Goal: Information Seeking & Learning: Learn about a topic

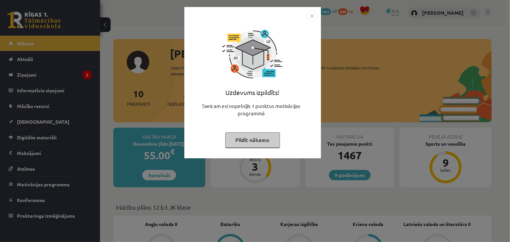
click at [260, 143] on button "Pildīt nākamo" at bounding box center [252, 139] width 55 height 15
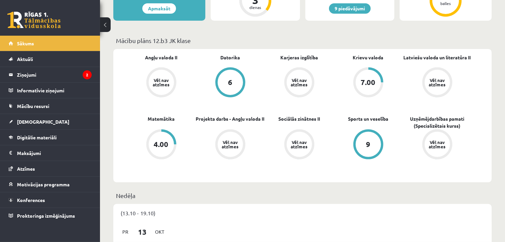
scroll to position [267, 0]
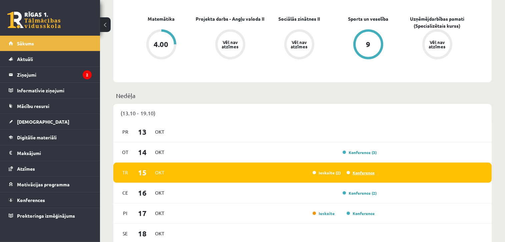
click at [361, 173] on link "Konference" at bounding box center [361, 172] width 28 height 5
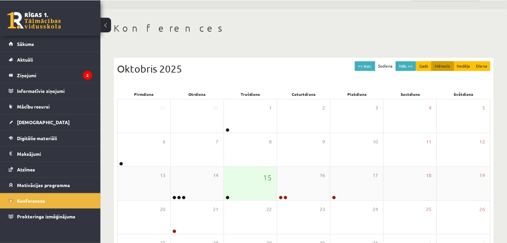
scroll to position [33, 0]
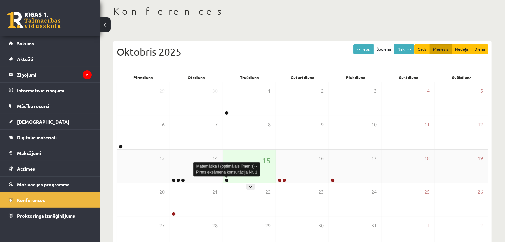
click at [226, 180] on link at bounding box center [227, 180] width 4 height 4
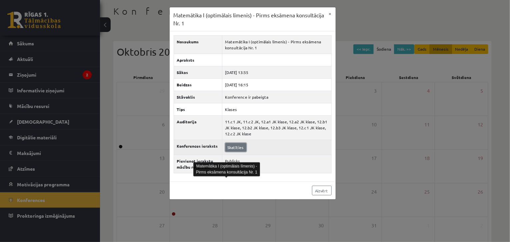
click at [238, 150] on link "Skatīties" at bounding box center [235, 147] width 21 height 9
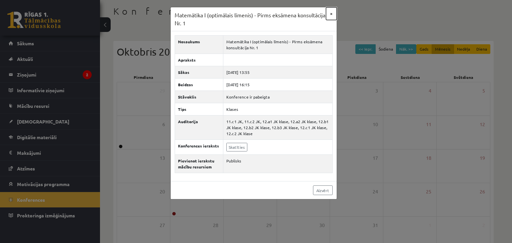
click at [333, 8] on button "×" at bounding box center [331, 13] width 11 height 13
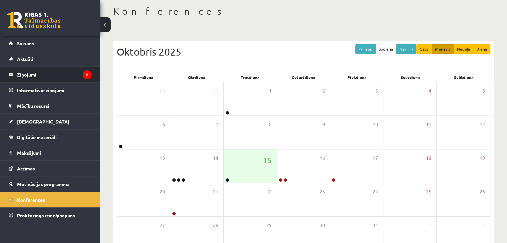
click at [23, 80] on legend "Ziņojumi 2" at bounding box center [54, 74] width 75 height 15
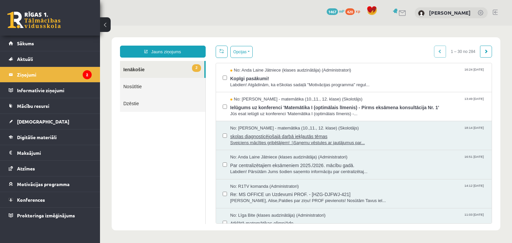
click at [272, 145] on span "Sveiciens mācīties gribētājiem! :)Saņemu vēstules ar jautājumus par..." at bounding box center [357, 143] width 255 height 6
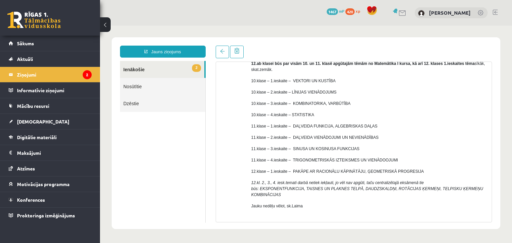
scroll to position [67, 0]
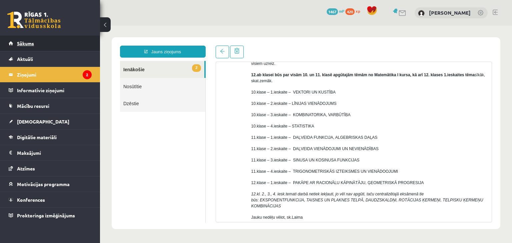
click at [53, 42] on link "Sākums" at bounding box center [50, 43] width 83 height 15
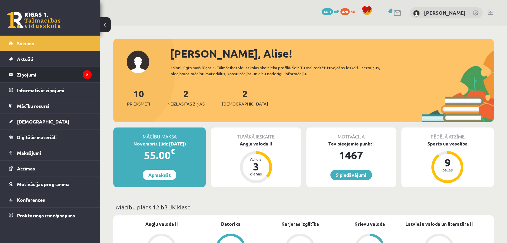
click at [76, 77] on legend "Ziņojumi 2" at bounding box center [54, 74] width 75 height 15
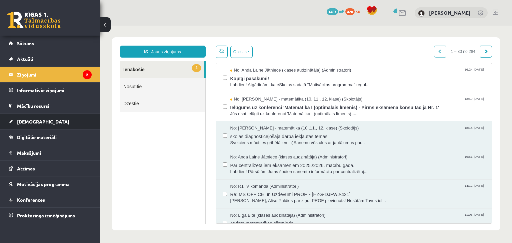
click at [32, 124] on link "[DEMOGRAPHIC_DATA]" at bounding box center [50, 121] width 83 height 15
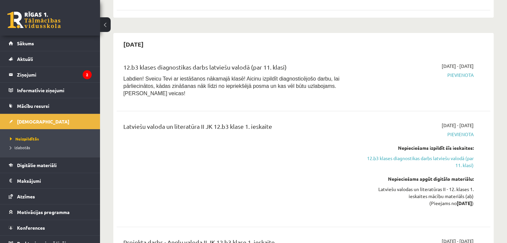
scroll to position [400, 0]
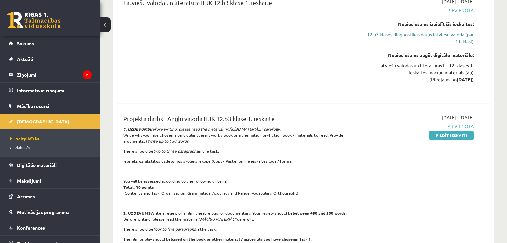
click at [428, 31] on link "12.b3 klases diagnostikas darbs latviešu valodā (par 11. klasi)" at bounding box center [419, 38] width 110 height 14
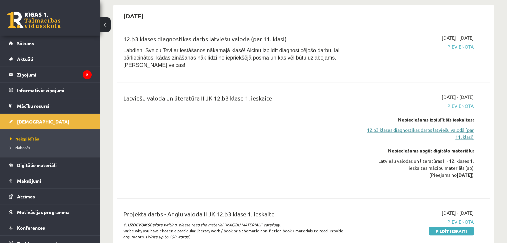
scroll to position [289, 0]
